Goal: Find specific page/section: Find specific page/section

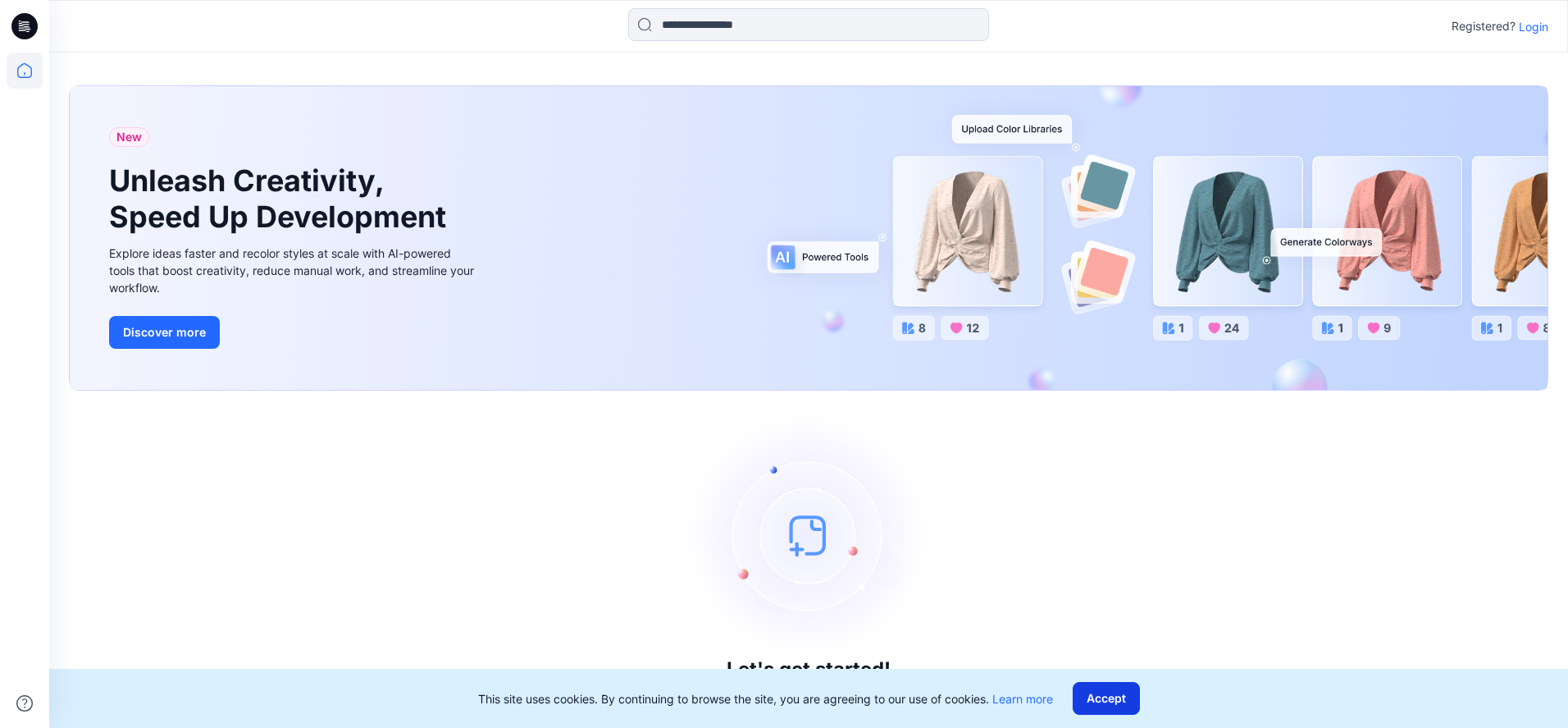
click at [1118, 693] on button "Accept" at bounding box center [1106, 698] width 67 height 33
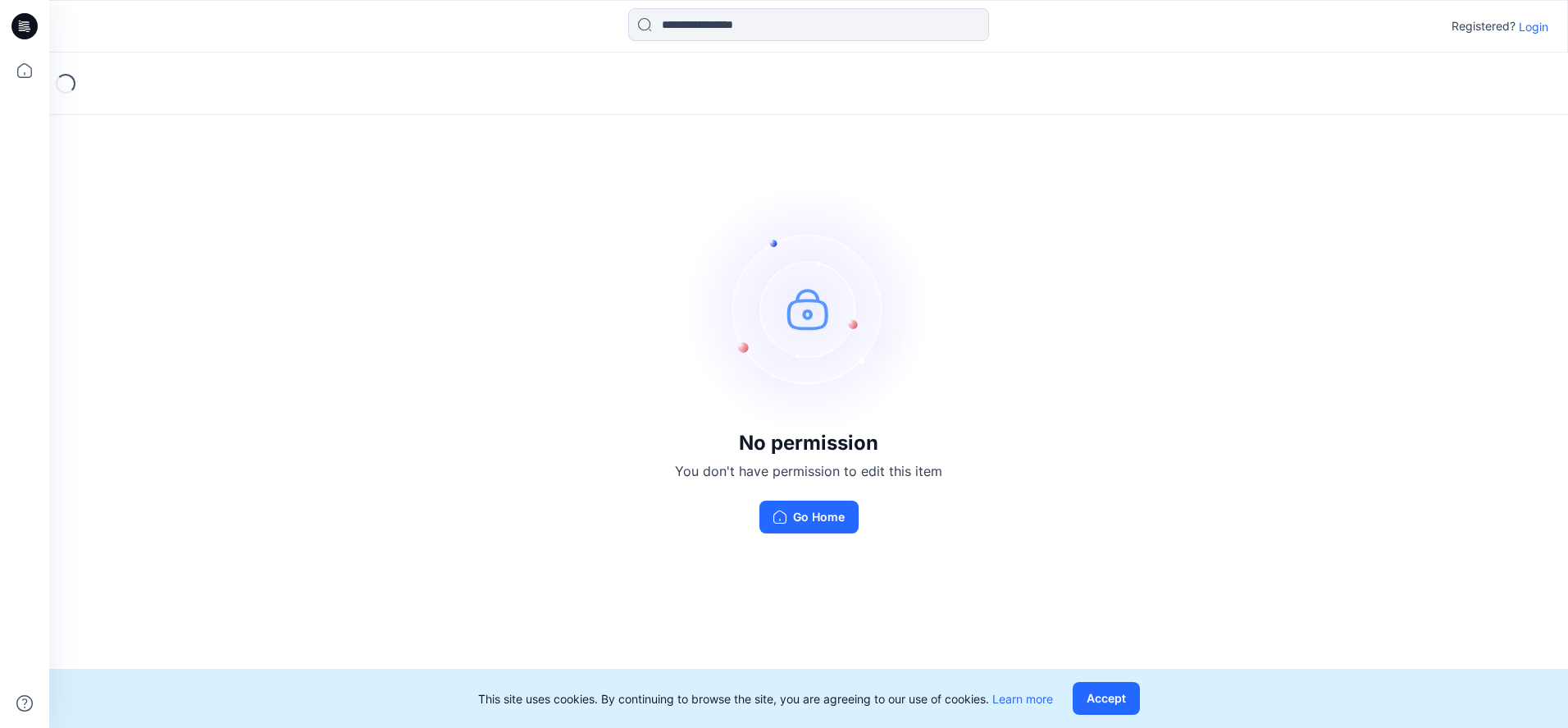
click at [1530, 26] on p "Login" at bounding box center [1533, 27] width 30 height 17
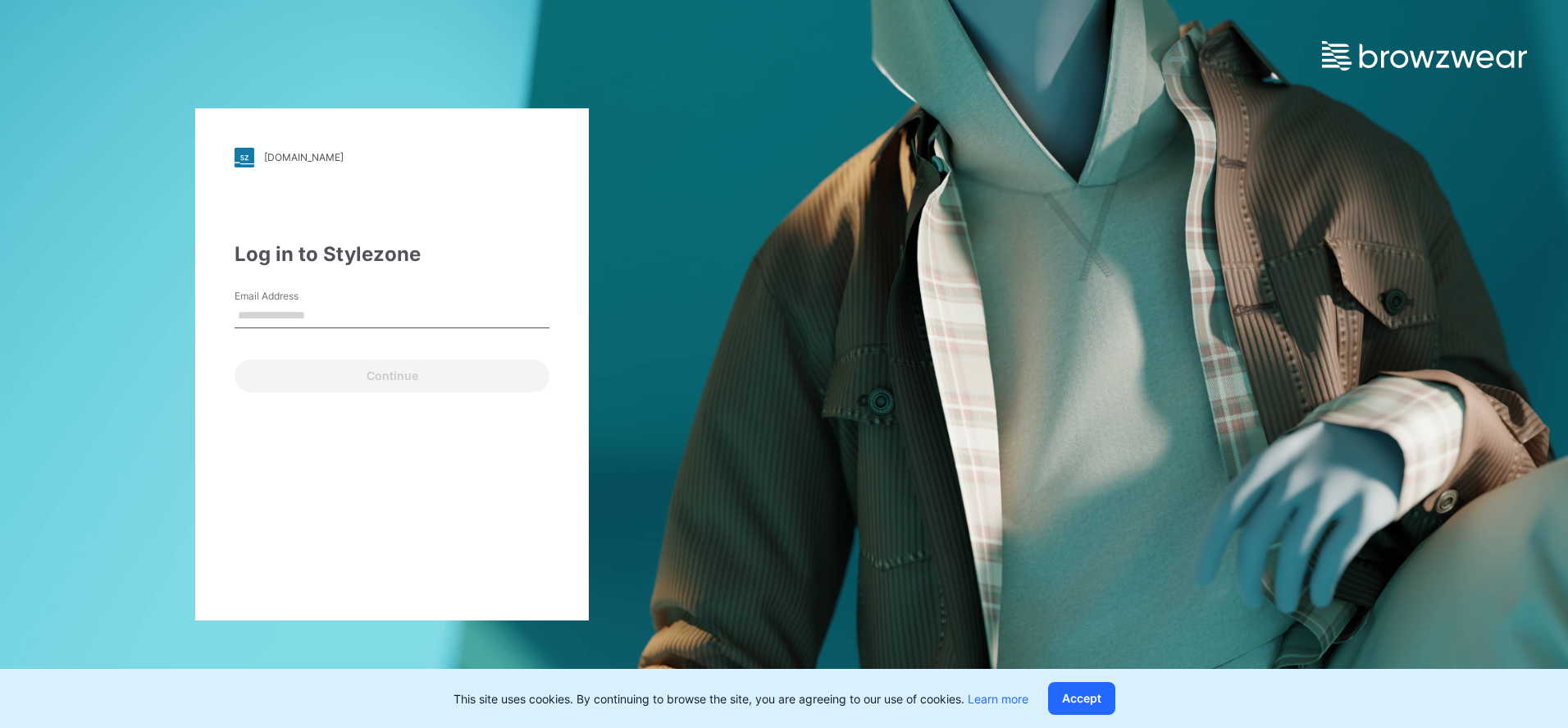
click at [305, 306] on input "Email Address" at bounding box center [392, 316] width 315 height 24
type input "**********"
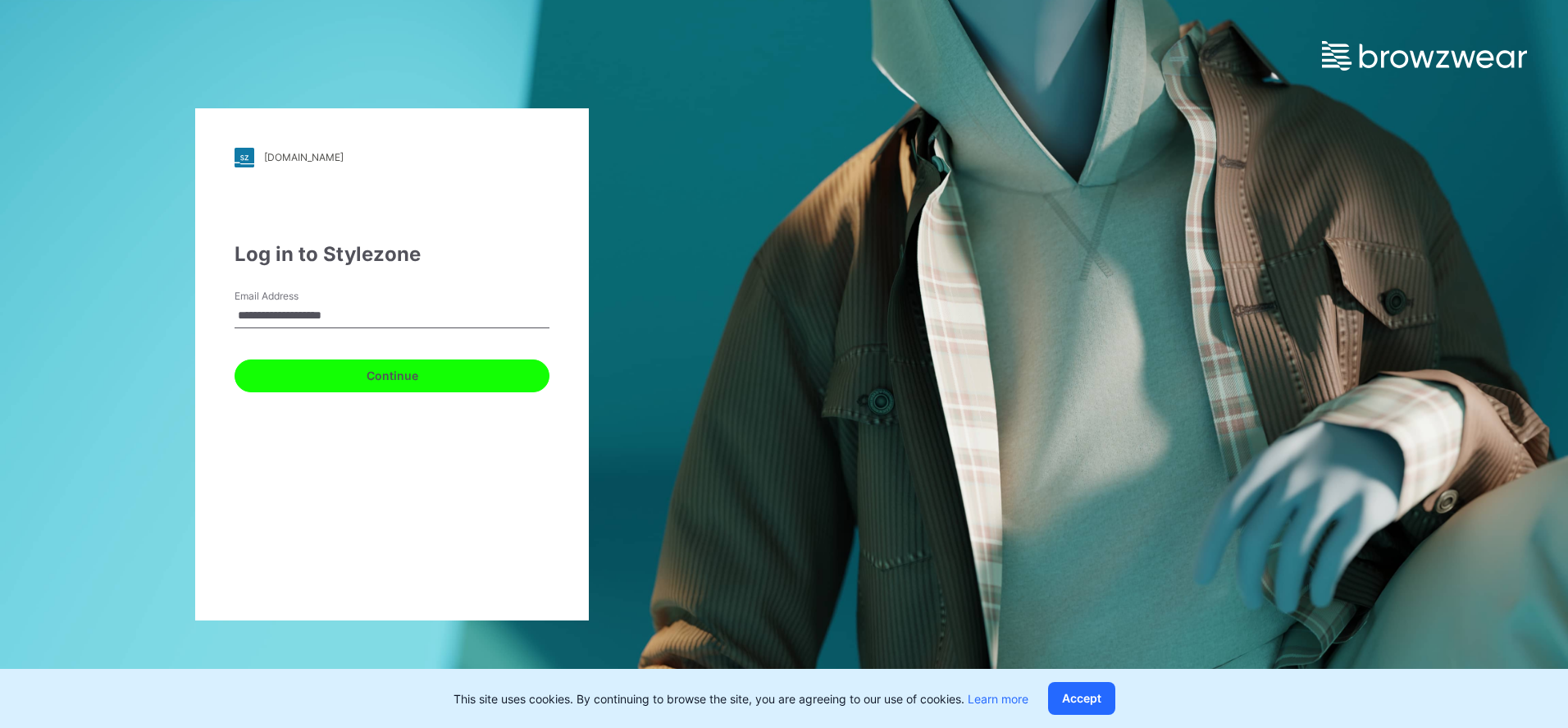
click at [336, 367] on button "Continue" at bounding box center [392, 376] width 315 height 33
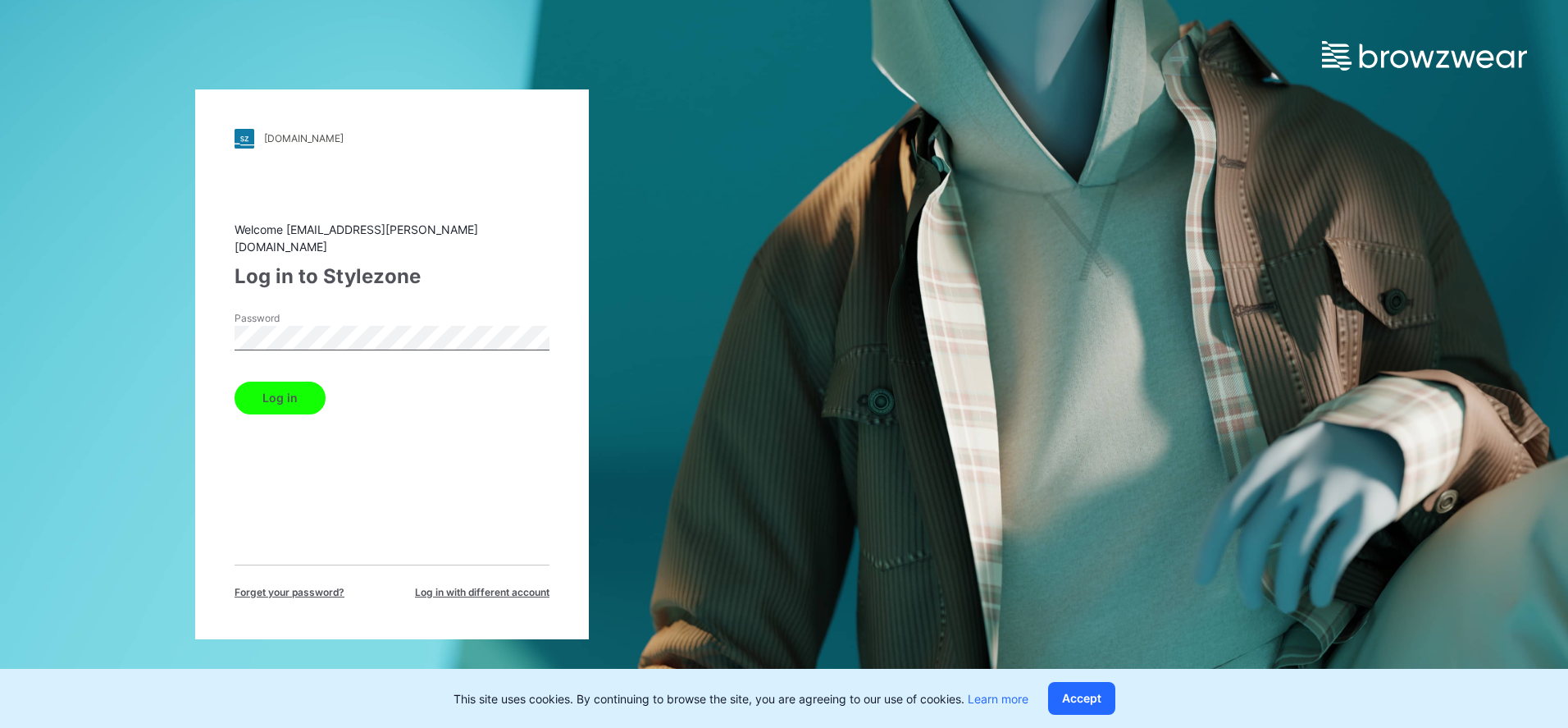
click at [311, 383] on button "Log in" at bounding box center [280, 398] width 91 height 33
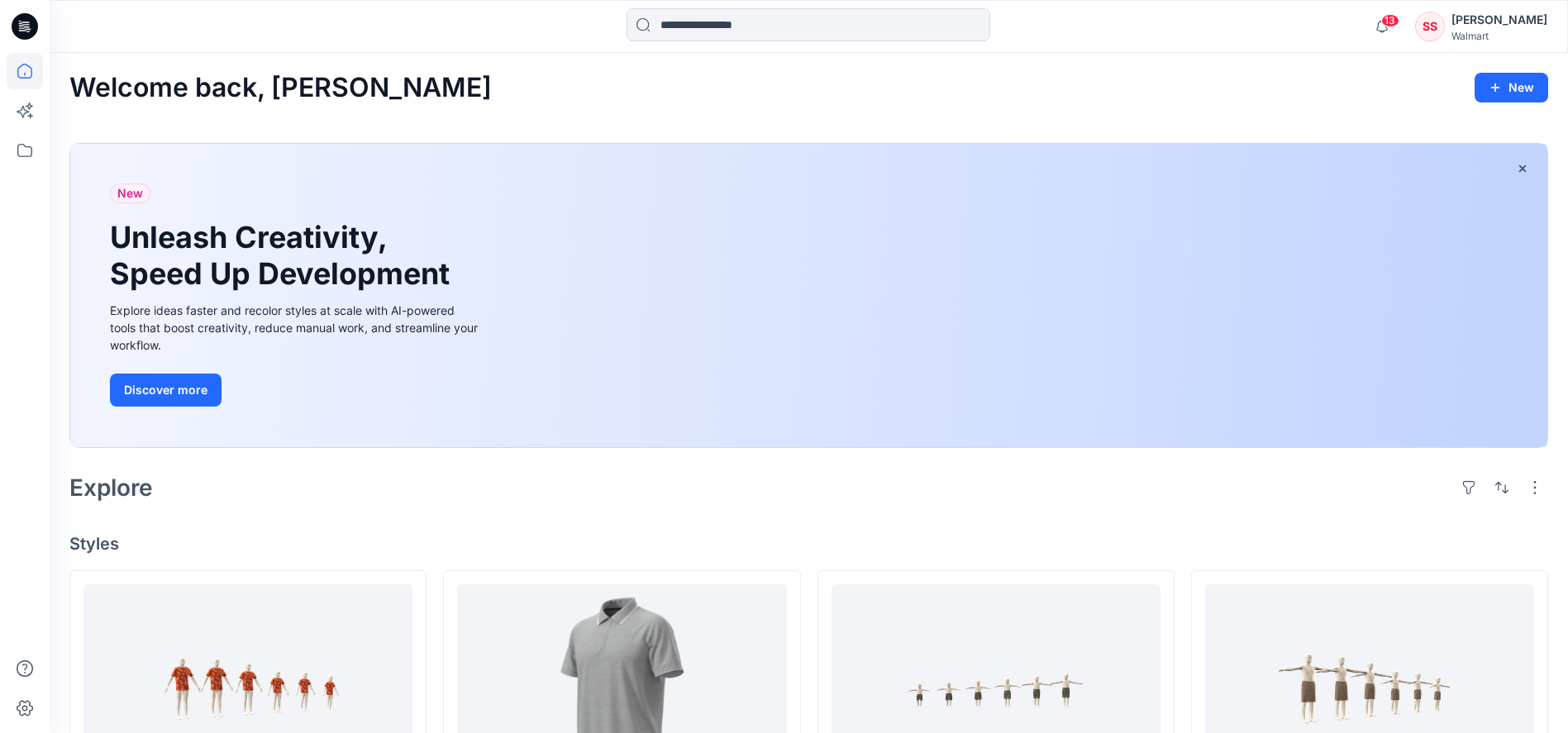
scroll to position [4, 0]
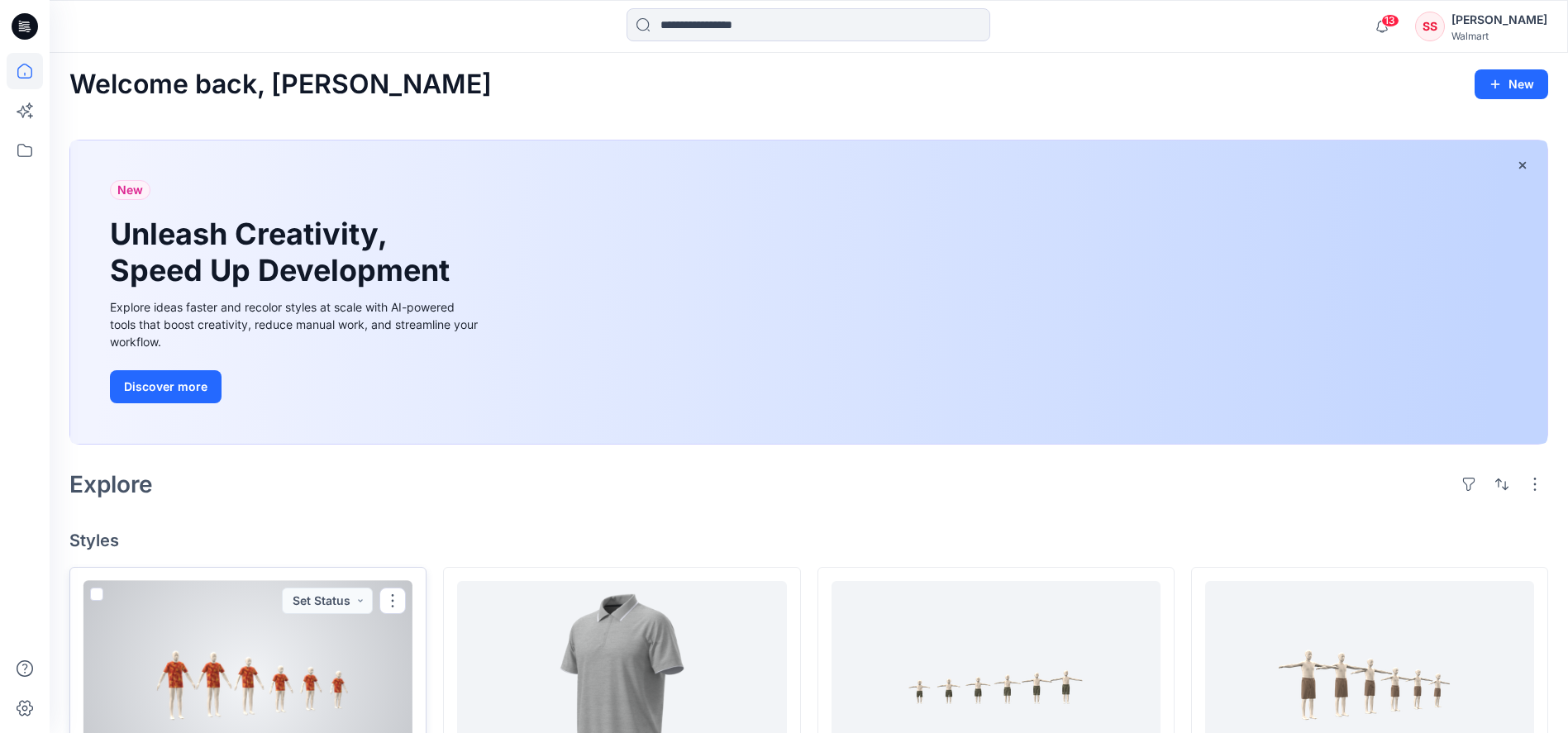
click at [298, 652] on div at bounding box center [248, 682] width 329 height 202
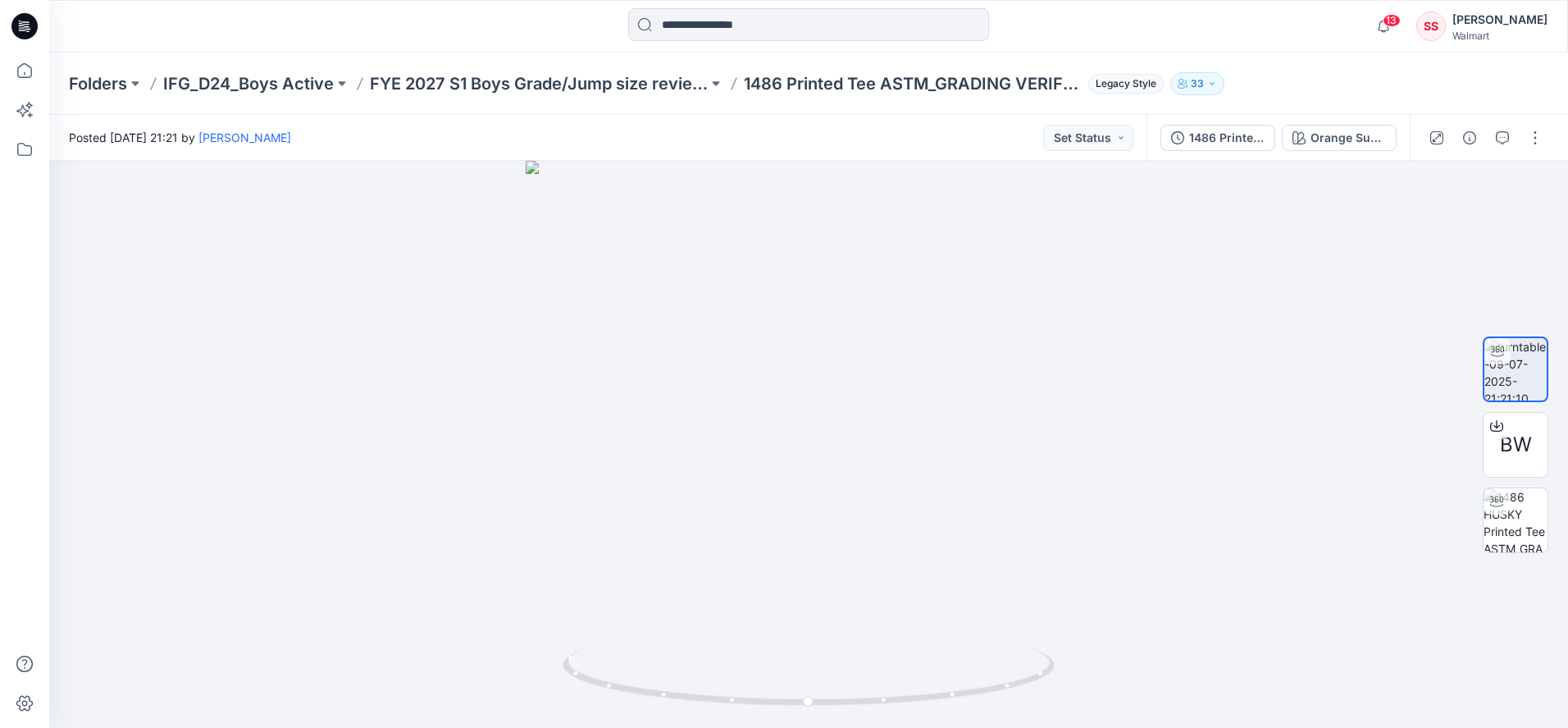
click at [572, 97] on div "Folders IFG_D24_Boys Active FYE 2027 S1 Boys Grade/Jump size review - ASTM grad…" at bounding box center [808, 83] width 1518 height 62
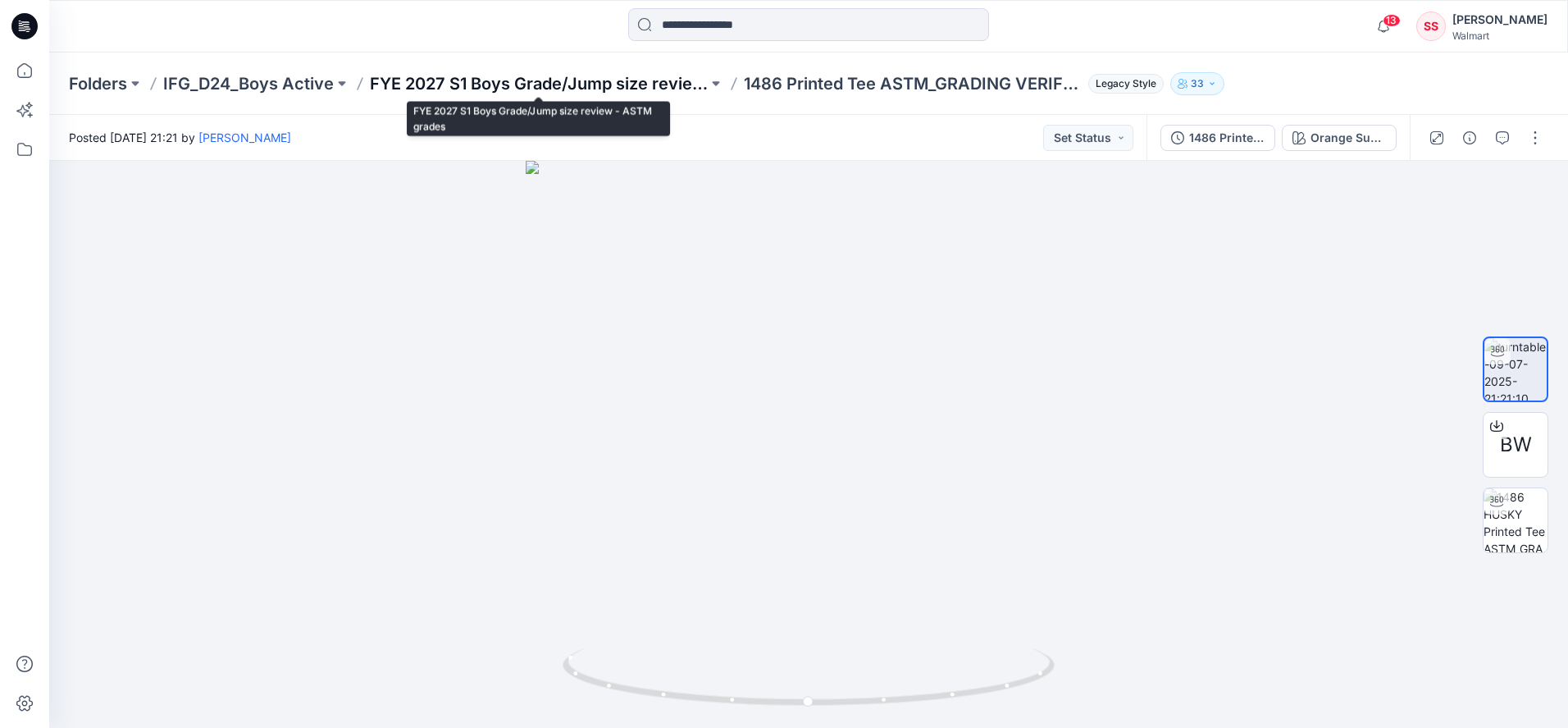
click at [577, 80] on p "FYE 2027 S1 Boys Grade/Jump size review - ASTM grades" at bounding box center [538, 84] width 338 height 23
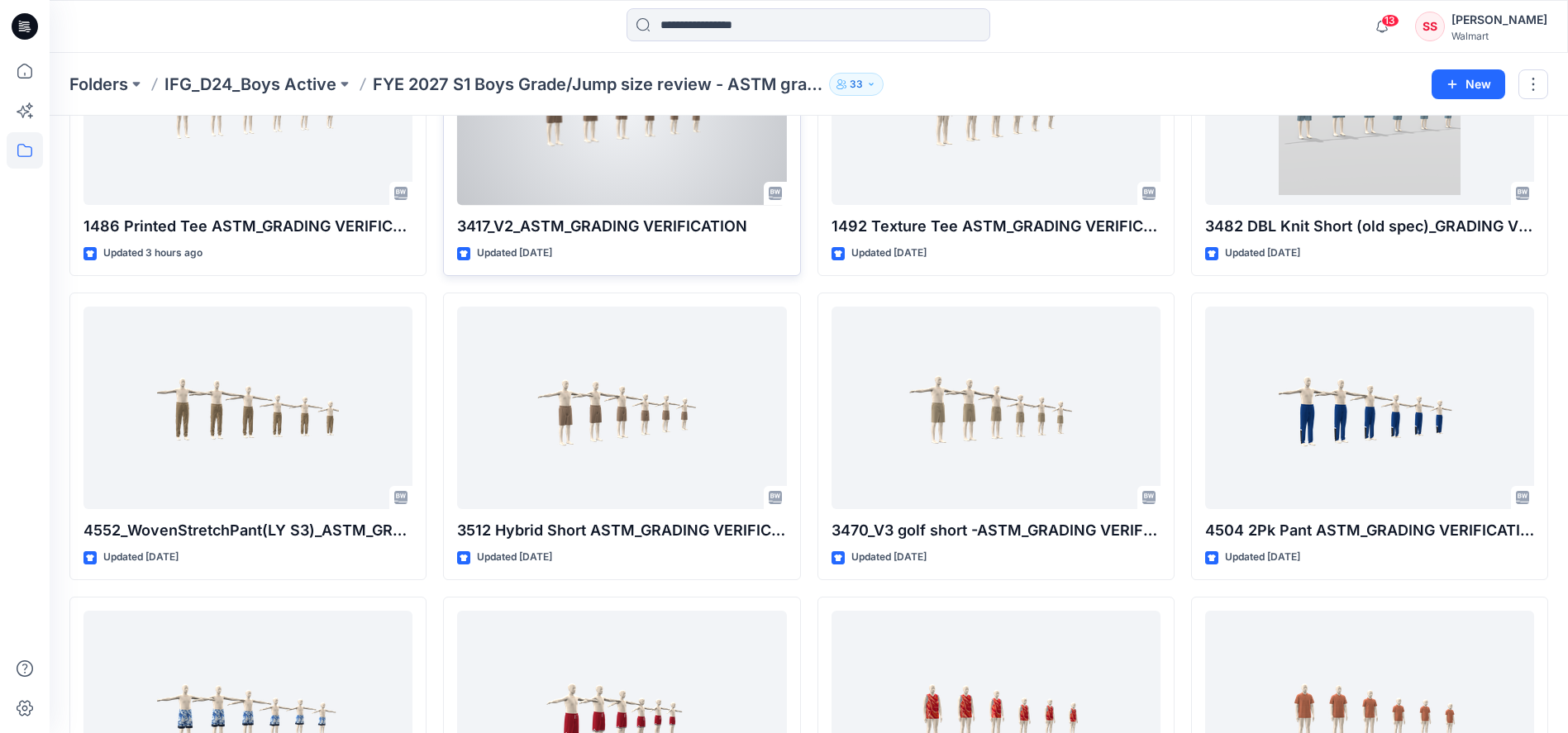
scroll to position [367, 0]
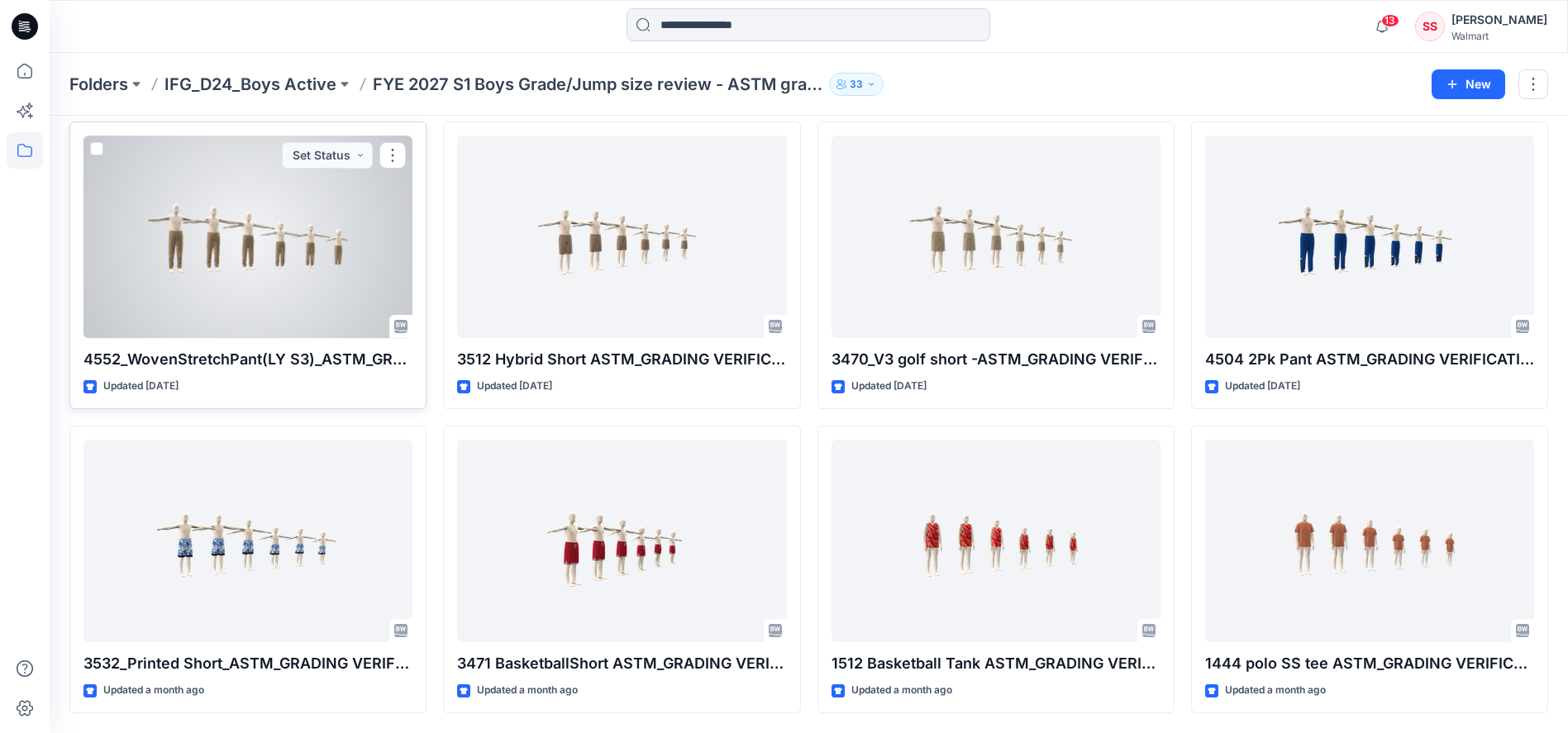
click at [215, 237] on div at bounding box center [248, 236] width 329 height 202
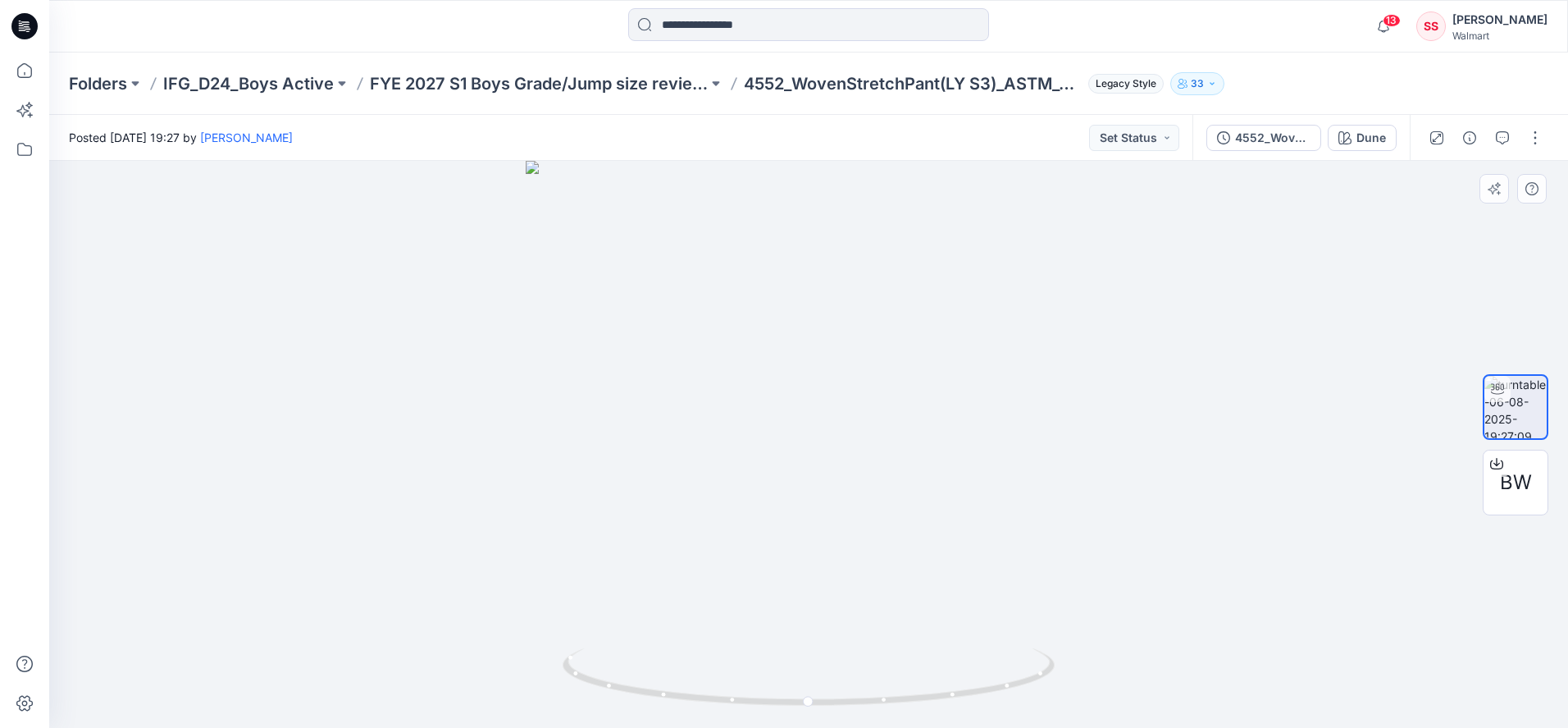
click at [1098, 516] on div at bounding box center [808, 443] width 1518 height 567
